Goal: Information Seeking & Learning: Find specific page/section

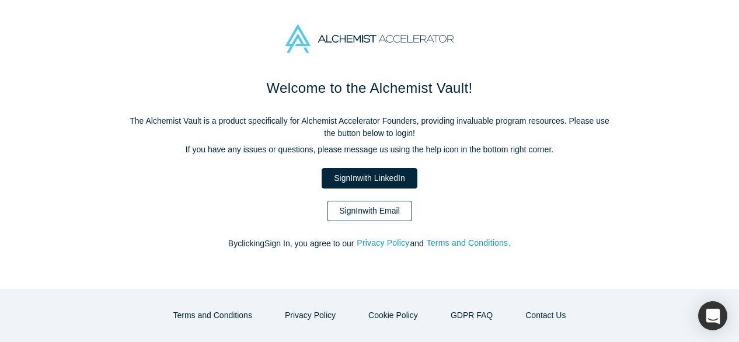
click at [368, 211] on link "Sign In with Email" at bounding box center [369, 211] width 85 height 20
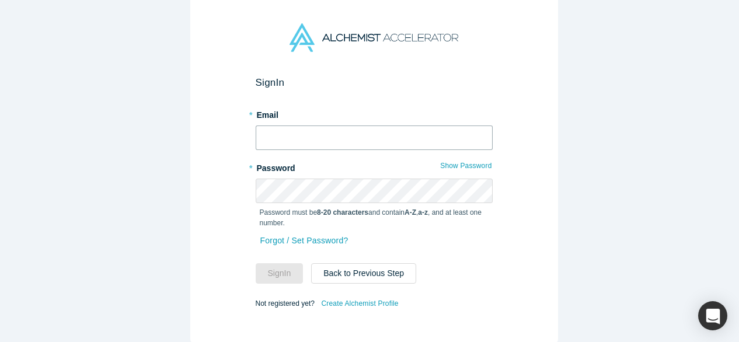
click at [319, 136] on input "text" at bounding box center [374, 138] width 237 height 25
click at [190, 140] on div "Sign In * Email * Password Show Password Password must be 8-20 characters and c…" at bounding box center [374, 167] width 368 height 353
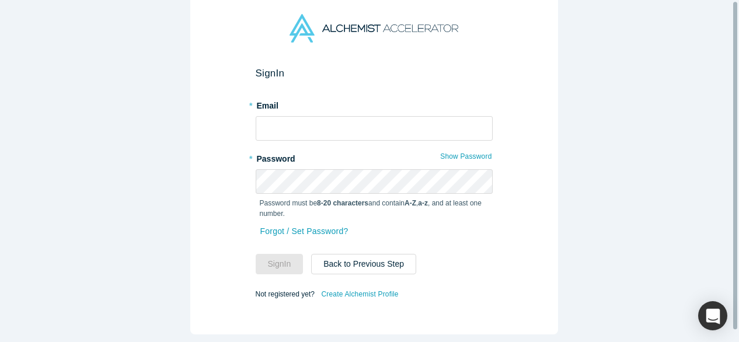
scroll to position [13, 0]
click at [340, 116] on input "text" at bounding box center [374, 128] width 237 height 25
type input "[EMAIL_ADDRESS][DOMAIN_NAME]"
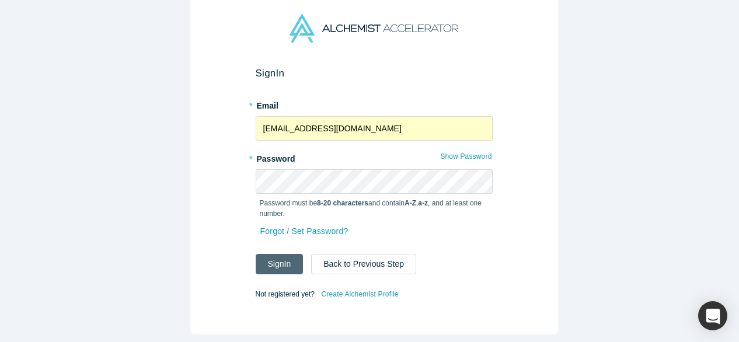
click at [276, 255] on button "Sign In" at bounding box center [280, 264] width 48 height 20
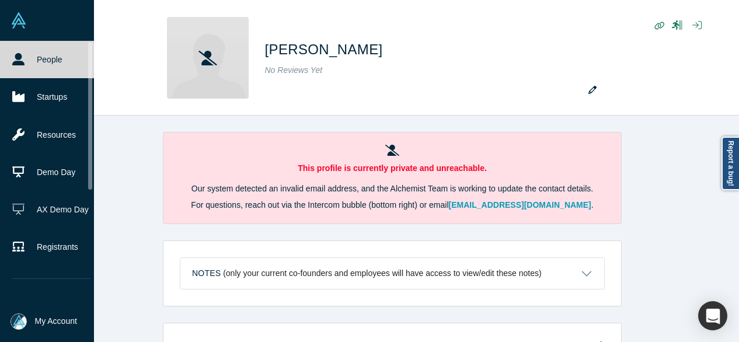
click at [33, 61] on link "People" at bounding box center [51, 59] width 103 height 37
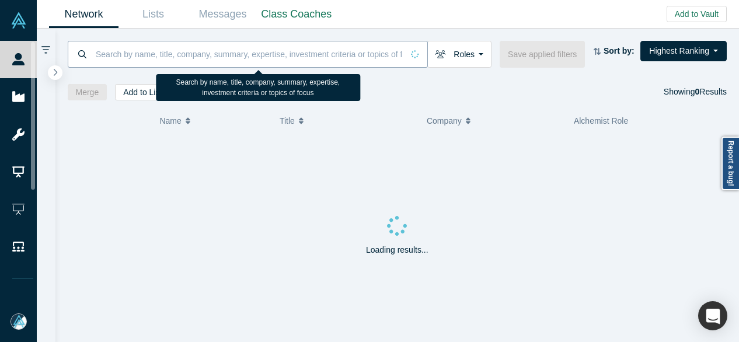
click at [118, 46] on input at bounding box center [249, 53] width 308 height 27
paste input "Happy_Days!230503"
type input "Happy_Days!230503"
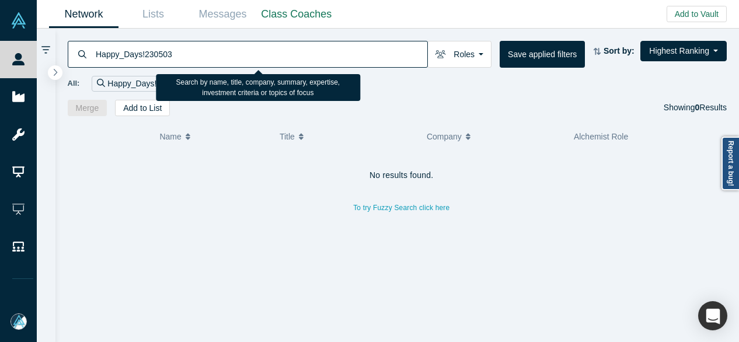
drag, startPoint x: 172, startPoint y: 57, endPoint x: 95, endPoint y: 54, distance: 76.5
click at [95, 54] on input "Happy_Days!230503" at bounding box center [261, 53] width 333 height 27
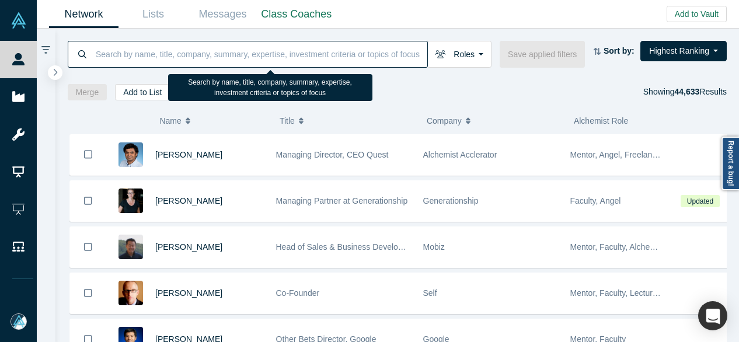
paste input "[PERSON_NAME]"
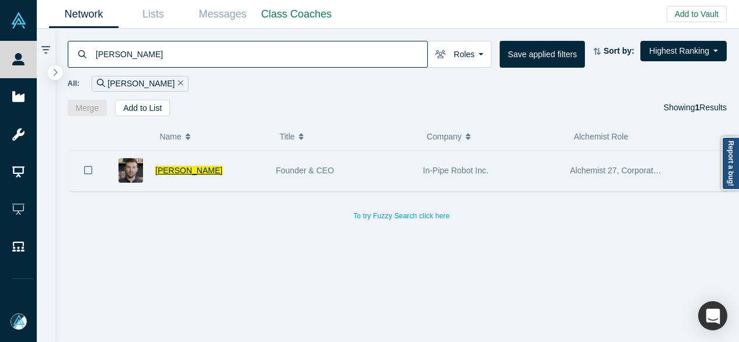
type input "[PERSON_NAME]"
click at [209, 169] on span "[PERSON_NAME]" at bounding box center [188, 170] width 67 height 9
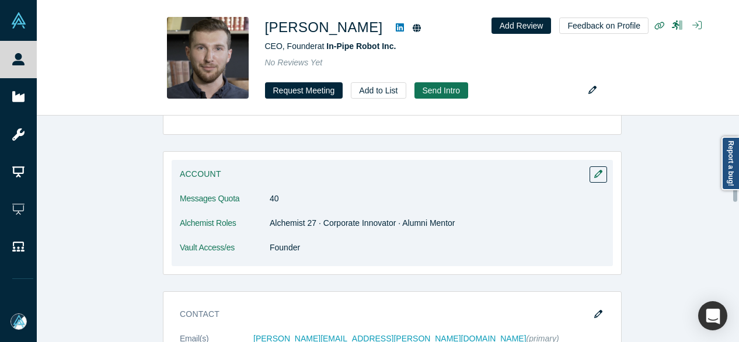
scroll to position [409, 0]
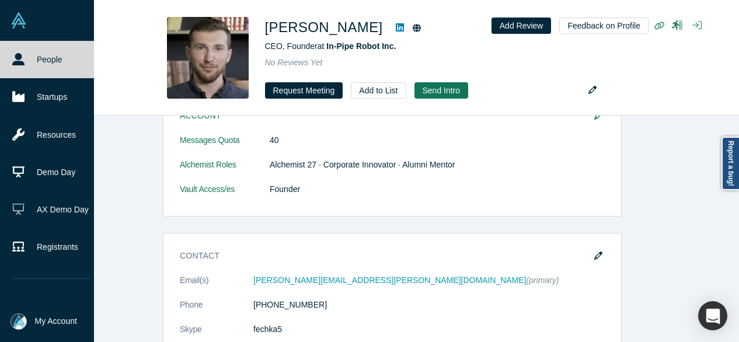
click at [9, 65] on link "People" at bounding box center [51, 59] width 103 height 37
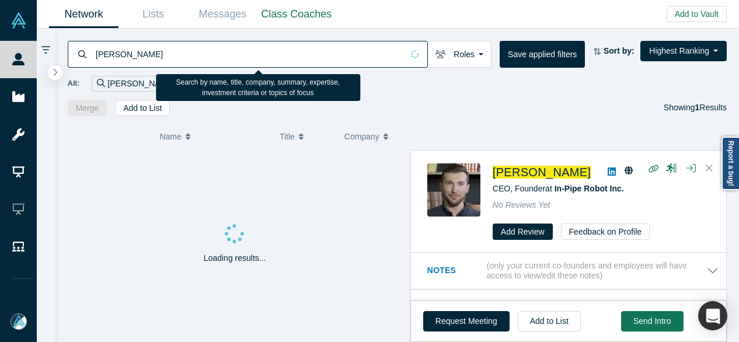
drag, startPoint x: 168, startPoint y: 53, endPoint x: 83, endPoint y: 55, distance: 85.3
click at [79, 54] on div "[PERSON_NAME]" at bounding box center [248, 54] width 360 height 27
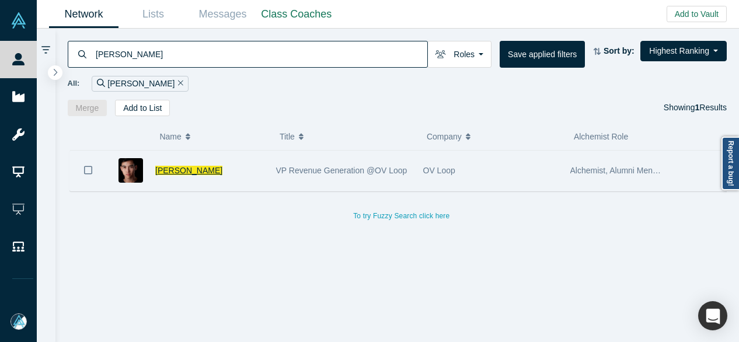
type input "[PERSON_NAME]"
click at [190, 172] on span "[PERSON_NAME]" at bounding box center [188, 170] width 67 height 9
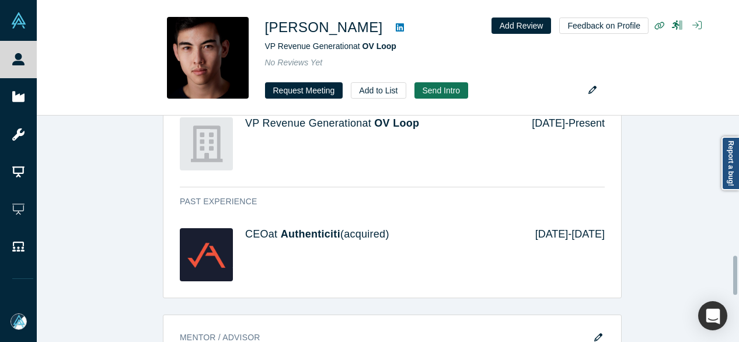
scroll to position [817, 0]
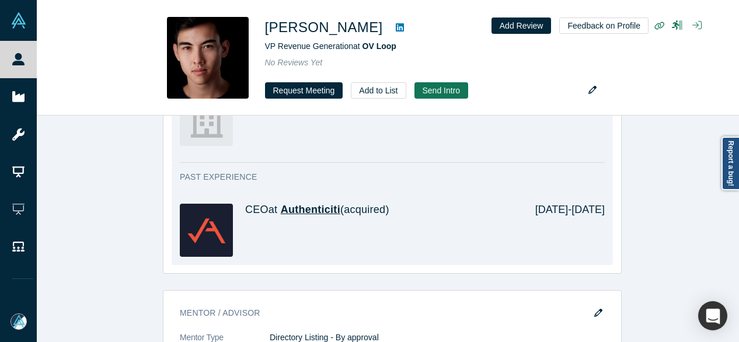
click at [313, 205] on span "Authenticiti" at bounding box center [311, 210] width 60 height 12
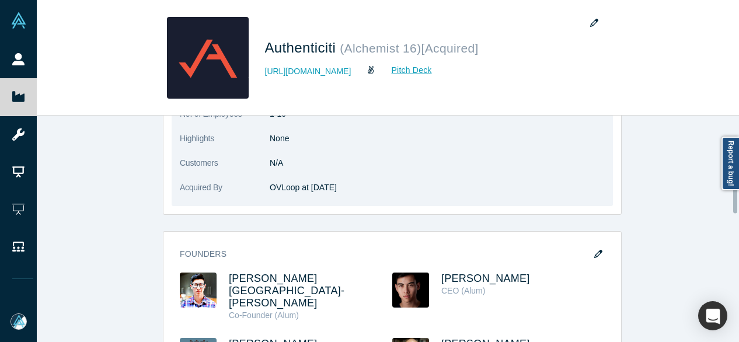
scroll to position [584, 0]
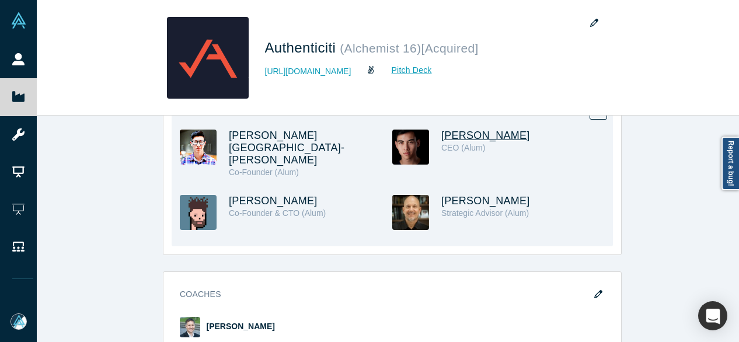
click at [452, 130] on span "[PERSON_NAME]" at bounding box center [485, 136] width 89 height 12
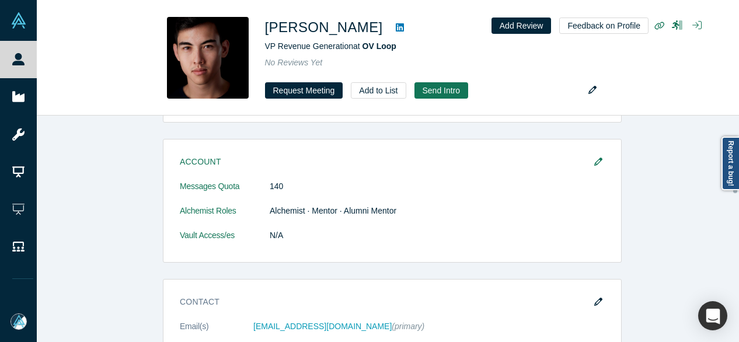
scroll to position [234, 0]
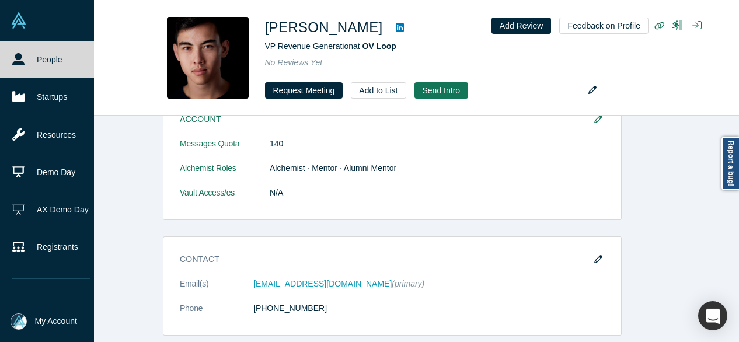
click at [12, 54] on icon at bounding box center [18, 59] width 12 height 12
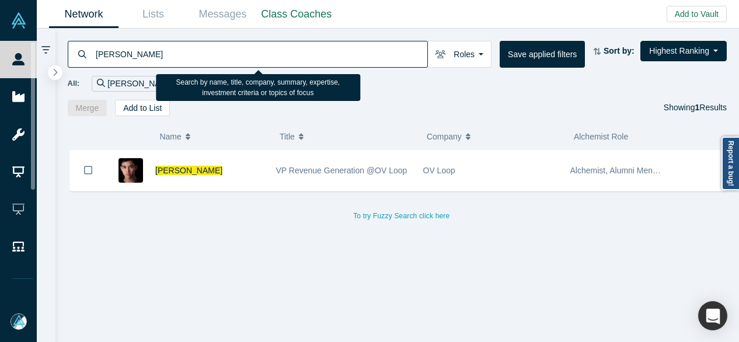
drag, startPoint x: 148, startPoint y: 58, endPoint x: 93, endPoint y: 57, distance: 54.9
click at [93, 57] on div "[PERSON_NAME]" at bounding box center [248, 54] width 360 height 27
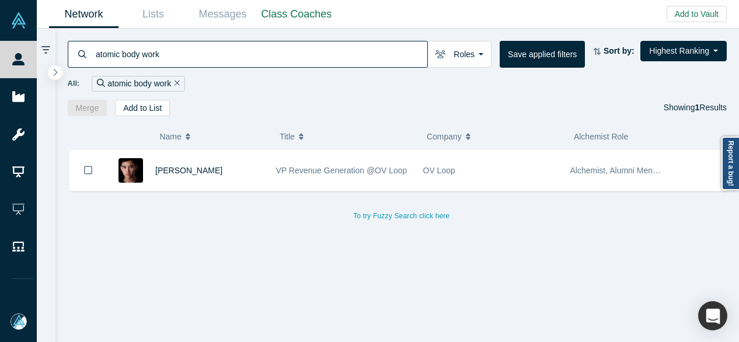
type input "atomic body work"
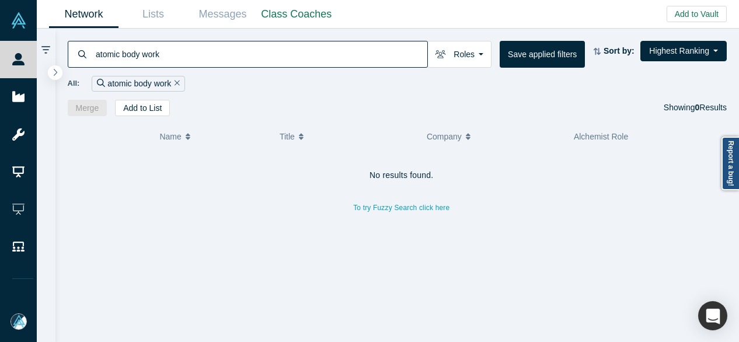
drag, startPoint x: 170, startPoint y: 52, endPoint x: 93, endPoint y: 54, distance: 77.1
click at [93, 54] on div "atomic body work" at bounding box center [248, 54] width 360 height 27
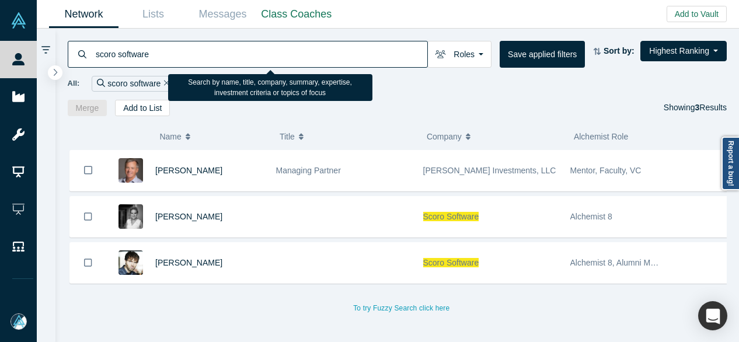
drag, startPoint x: 148, startPoint y: 57, endPoint x: 94, endPoint y: 57, distance: 54.3
click at [95, 57] on input "scoro software" at bounding box center [261, 53] width 333 height 27
paste input "[PERSON_NAME]"
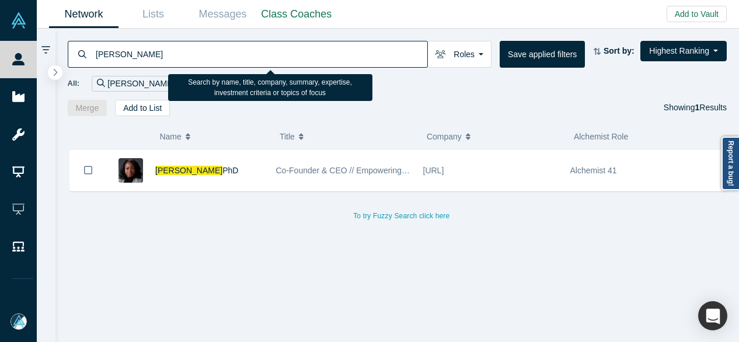
drag, startPoint x: 162, startPoint y: 54, endPoint x: 96, endPoint y: 55, distance: 66.0
click at [96, 55] on input "[PERSON_NAME]" at bounding box center [261, 53] width 333 height 27
paste input "[PERSON_NAME]"
drag, startPoint x: 159, startPoint y: 51, endPoint x: 99, endPoint y: 53, distance: 60.2
click at [96, 53] on input "[PERSON_NAME]" at bounding box center [261, 53] width 333 height 27
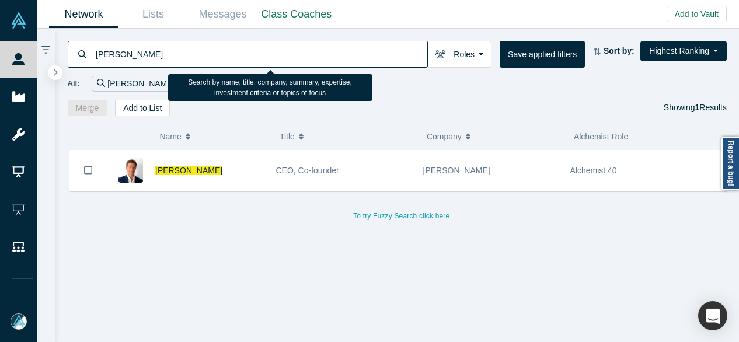
paste input "[PERSON_NAME]"
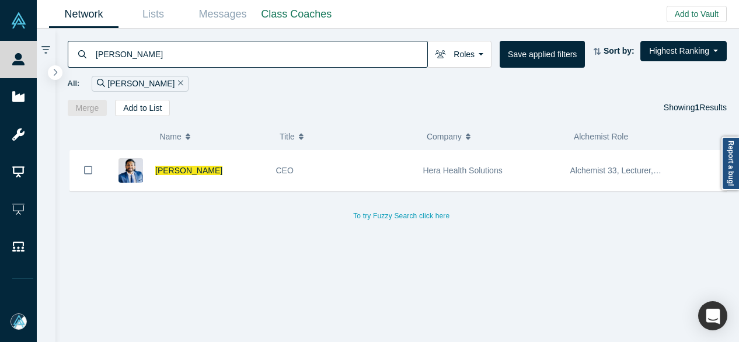
drag, startPoint x: 162, startPoint y: 51, endPoint x: 91, endPoint y: 55, distance: 71.4
click at [91, 55] on div "[PERSON_NAME]" at bounding box center [248, 54] width 360 height 27
paste input "[PERSON_NAME]"
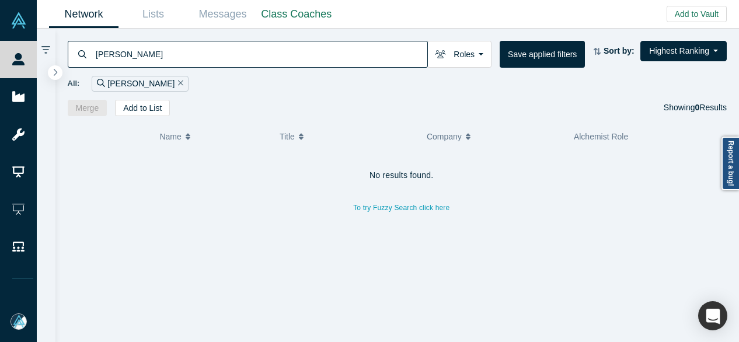
drag, startPoint x: 154, startPoint y: 55, endPoint x: 87, endPoint y: 59, distance: 66.7
click at [87, 59] on div "[PERSON_NAME]" at bounding box center [248, 54] width 360 height 27
paste input "[PERSON_NAME]"
drag, startPoint x: 166, startPoint y: 52, endPoint x: 86, endPoint y: 55, distance: 79.5
click at [86, 55] on div "[PERSON_NAME]" at bounding box center [248, 54] width 360 height 27
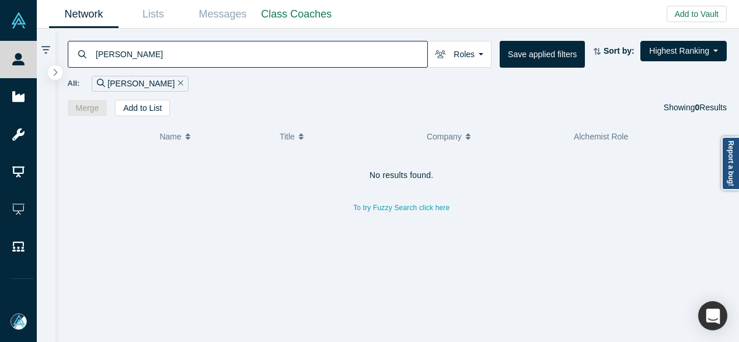
paste input "[PERSON_NAME]"
drag, startPoint x: 170, startPoint y: 55, endPoint x: 89, endPoint y: 55, distance: 81.1
click at [89, 55] on div "[PERSON_NAME]" at bounding box center [248, 54] width 360 height 27
paste input "[PERSON_NAME]"
type input "[PERSON_NAME]"
